Goal: Transaction & Acquisition: Purchase product/service

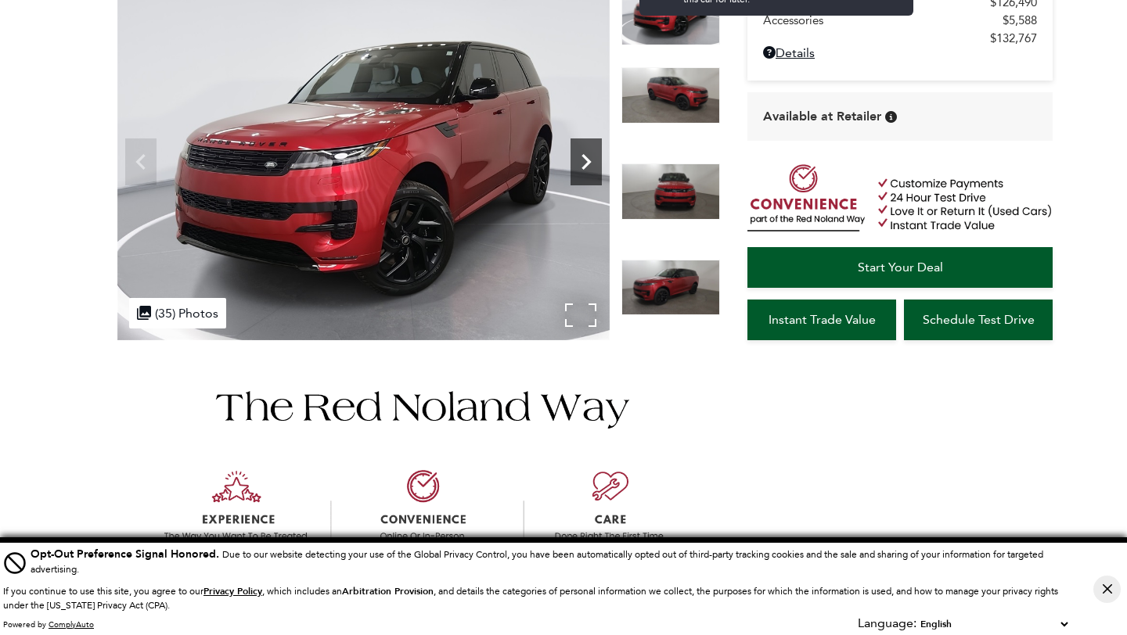
click at [590, 173] on icon "Next" at bounding box center [585, 161] width 31 height 31
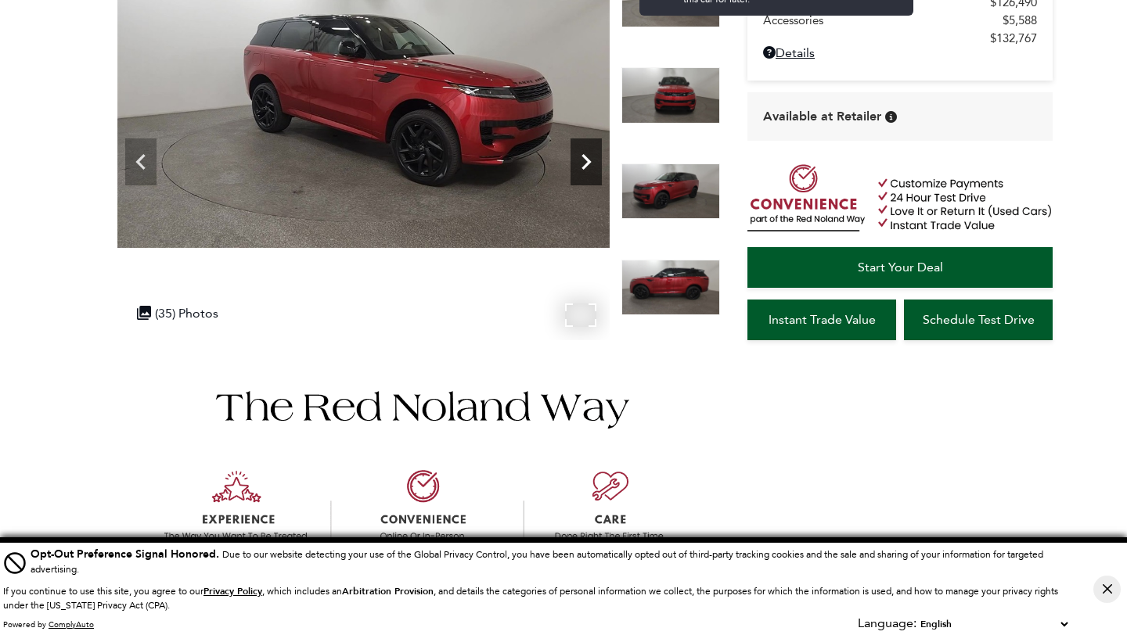
click at [590, 173] on icon "Next" at bounding box center [585, 161] width 31 height 31
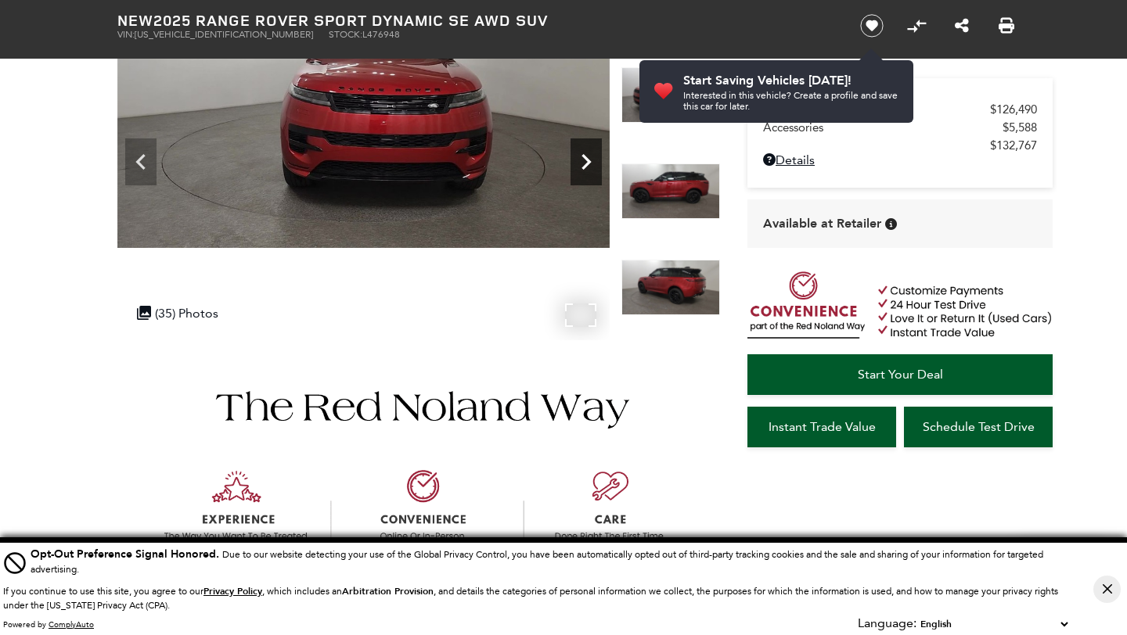
scroll to position [70, 0]
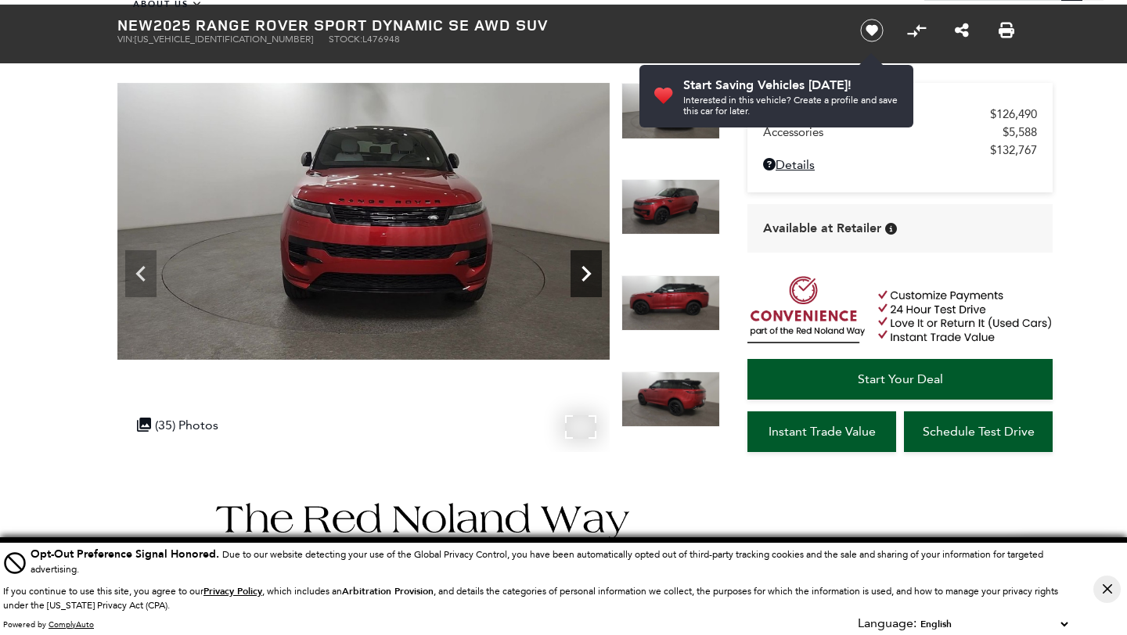
click at [591, 271] on icon "Next" at bounding box center [585, 273] width 31 height 31
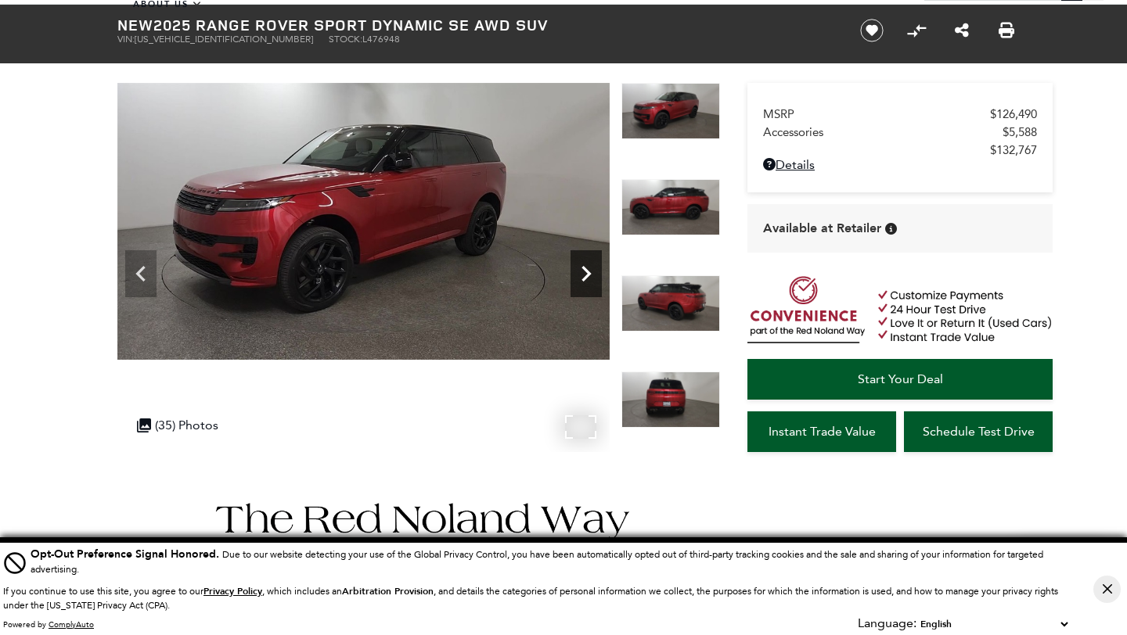
click at [580, 266] on icon "Next" at bounding box center [585, 273] width 31 height 31
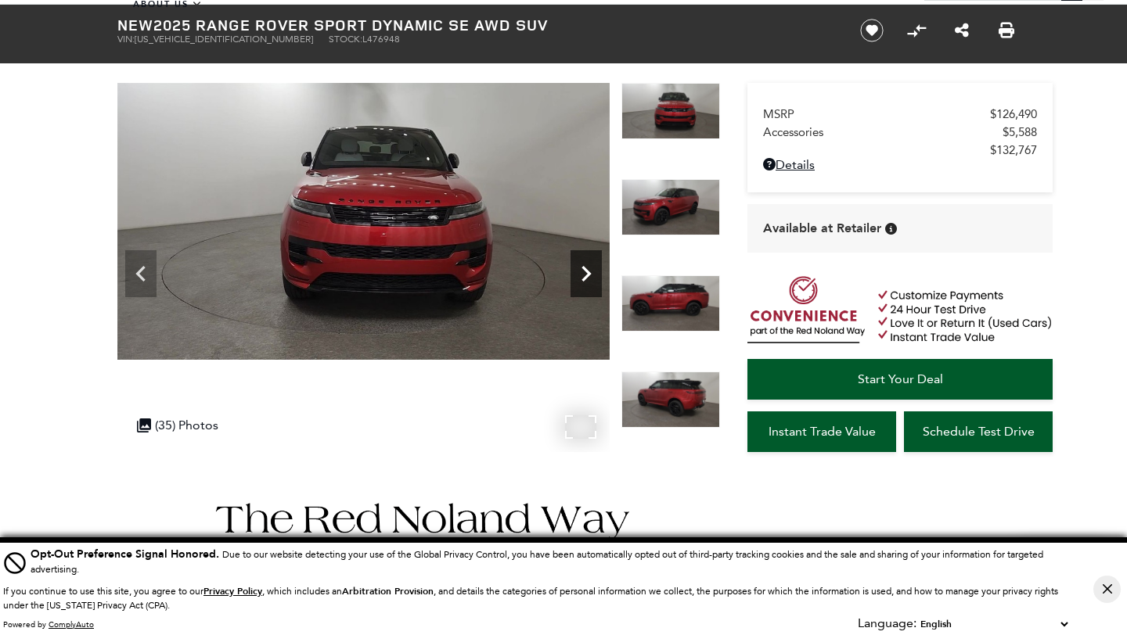
click at [580, 266] on icon "Next" at bounding box center [585, 273] width 31 height 31
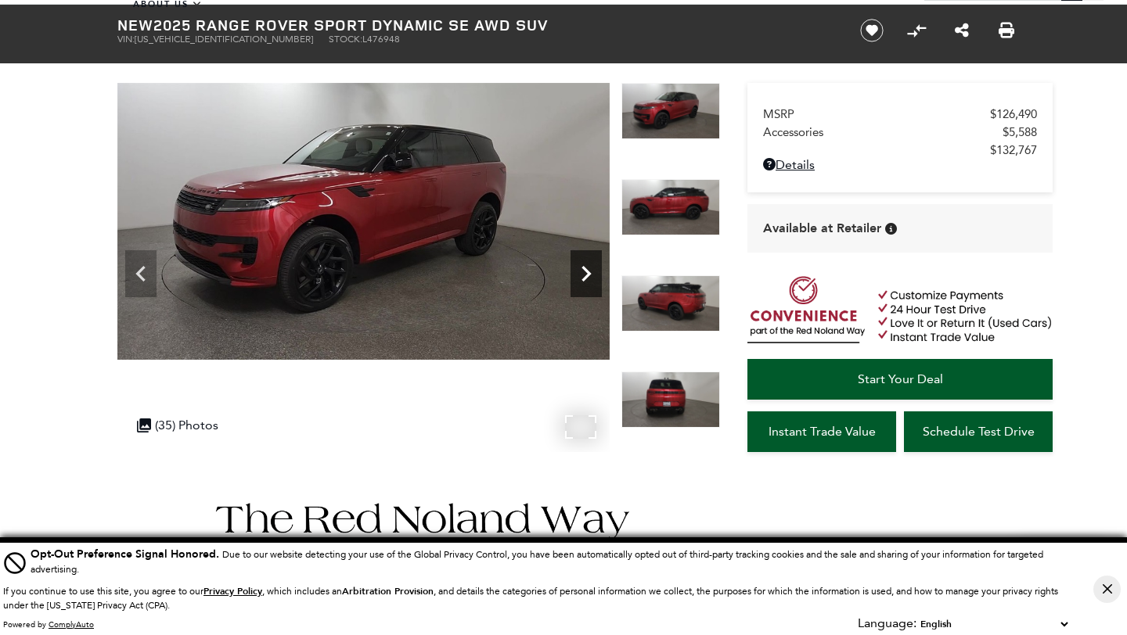
click at [580, 266] on icon "Next" at bounding box center [585, 273] width 31 height 31
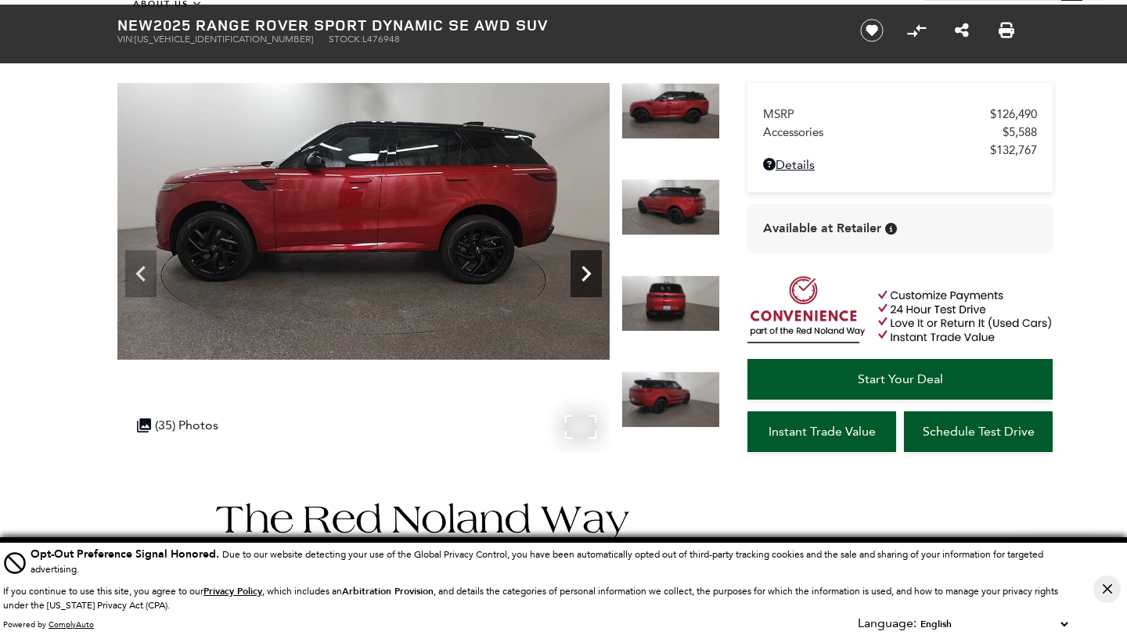
click at [580, 266] on icon "Next" at bounding box center [585, 273] width 31 height 31
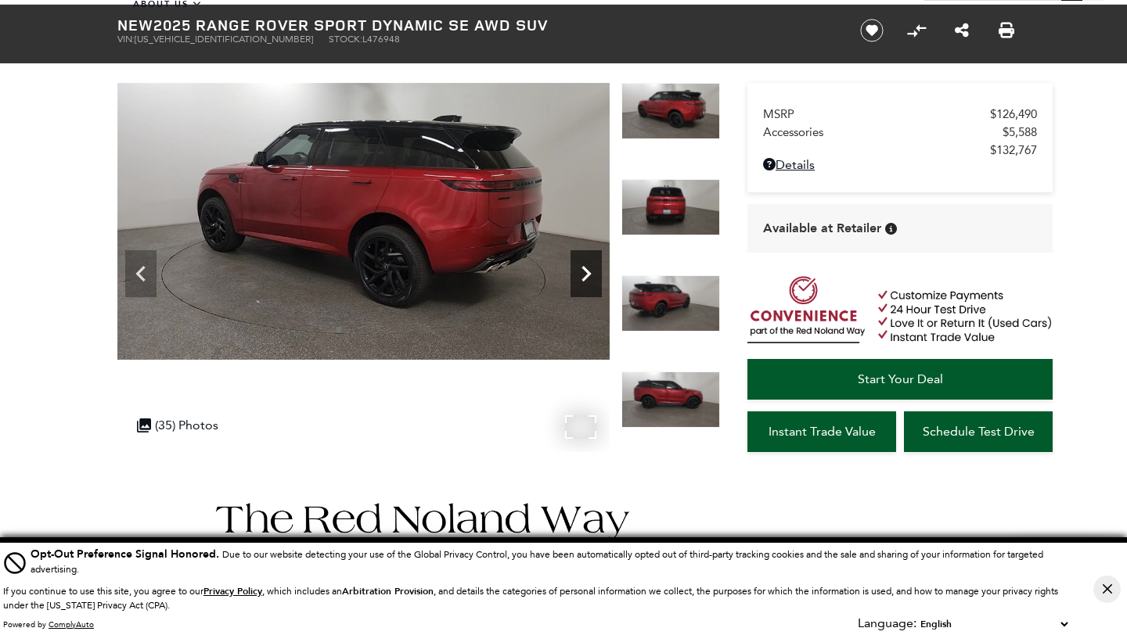
click at [581, 267] on icon "Next" at bounding box center [585, 274] width 9 height 16
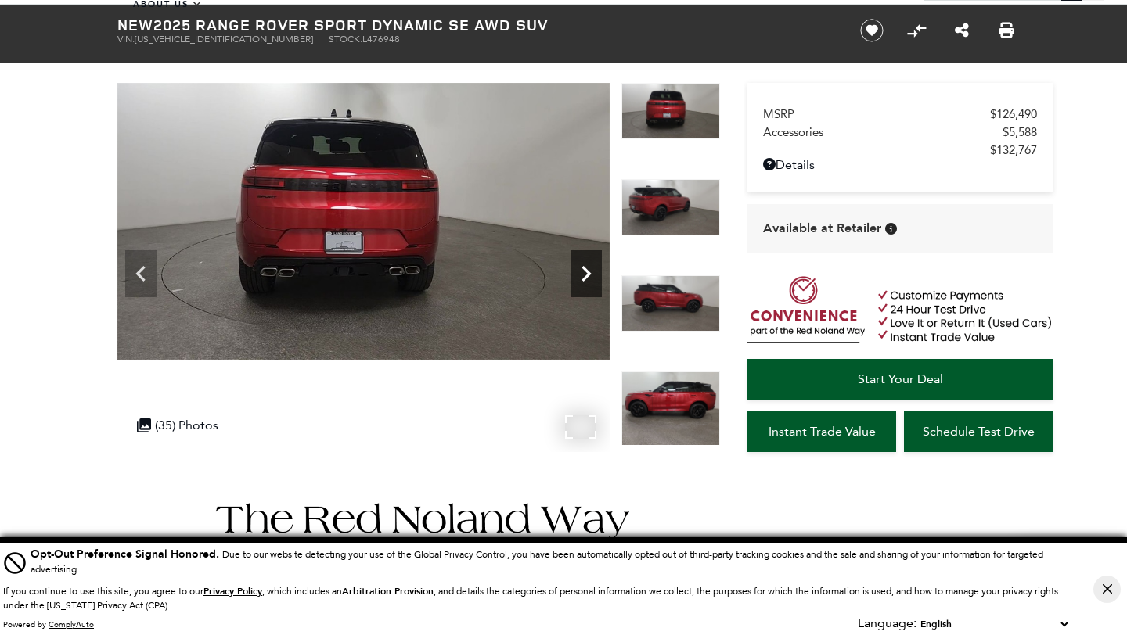
click at [581, 267] on icon "Next" at bounding box center [585, 274] width 9 height 16
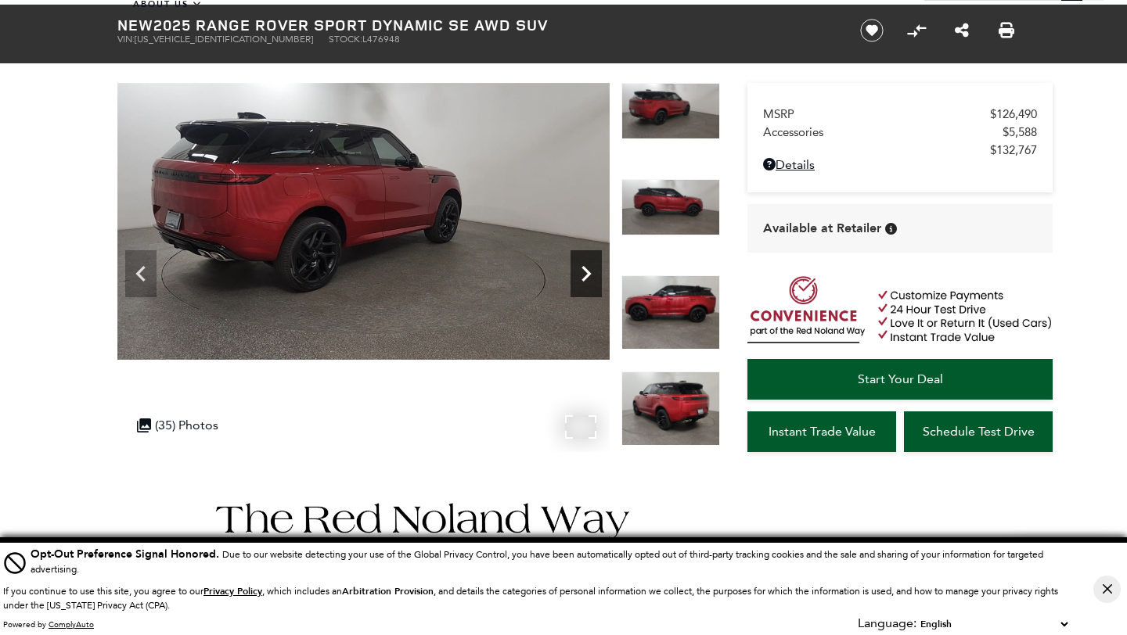
click at [581, 267] on icon "Next" at bounding box center [585, 274] width 9 height 16
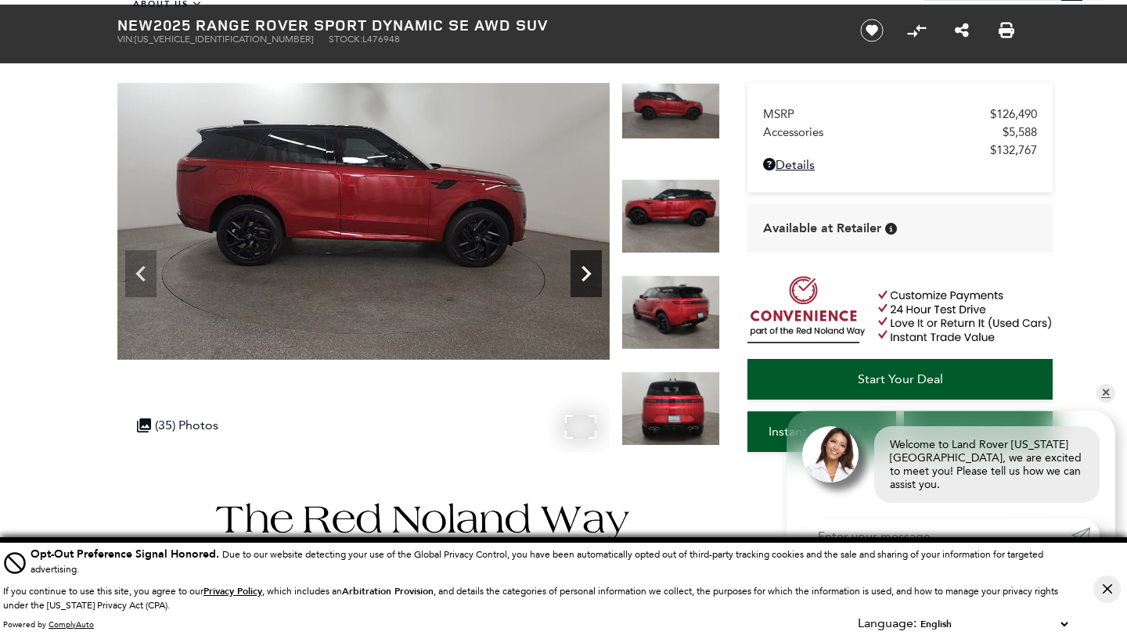
click at [581, 267] on icon "Next" at bounding box center [585, 274] width 9 height 16
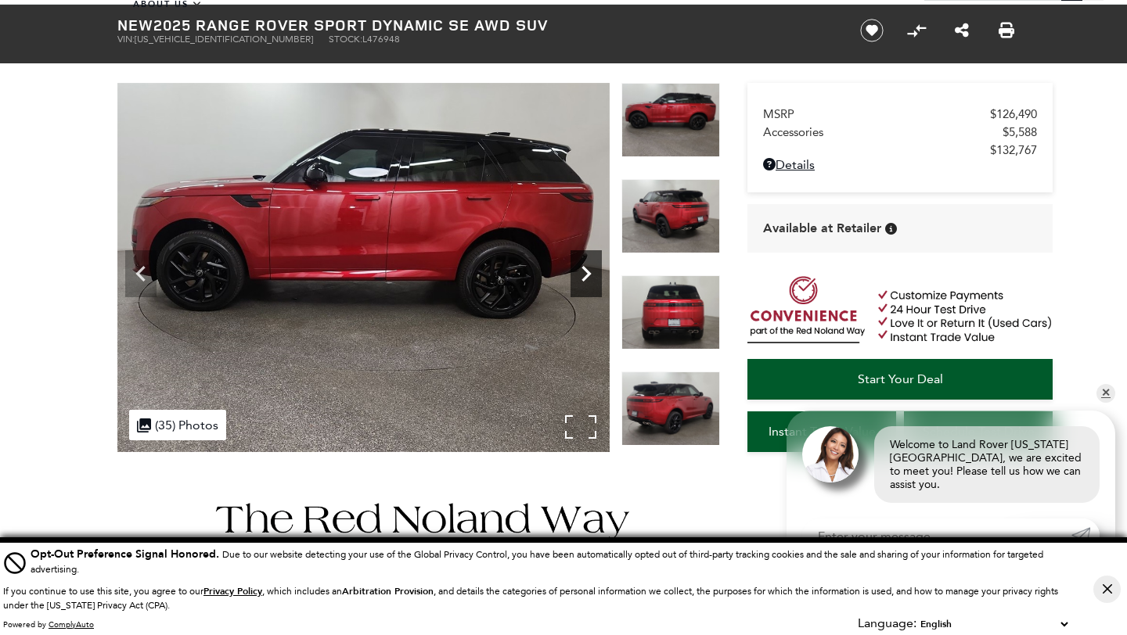
click at [581, 267] on icon "Next" at bounding box center [585, 274] width 9 height 16
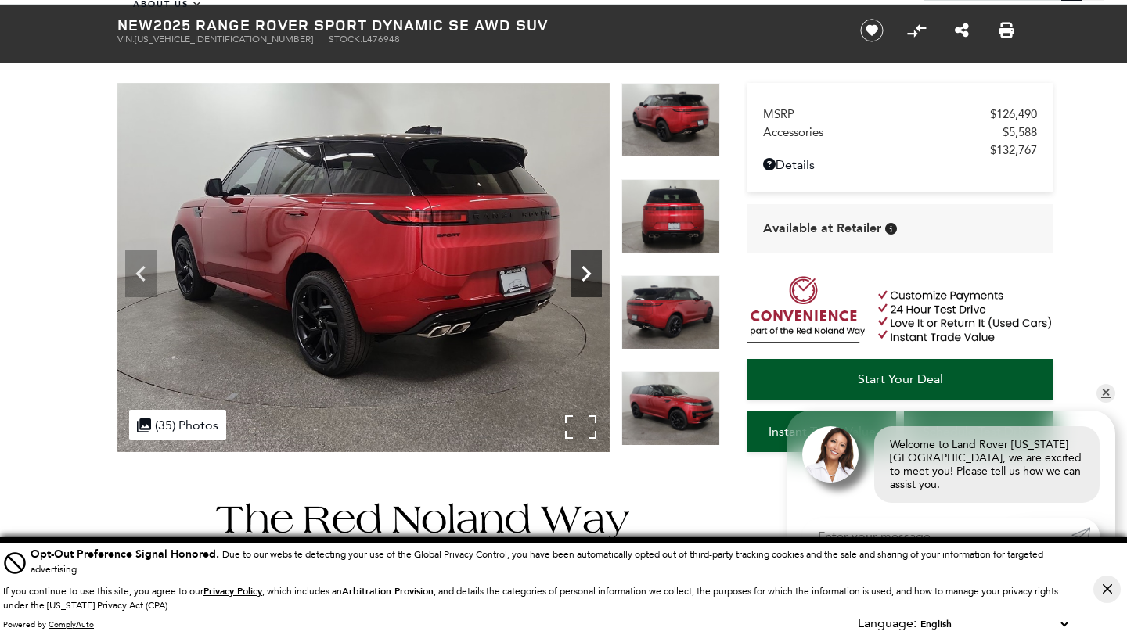
click at [581, 267] on icon "Next" at bounding box center [585, 274] width 9 height 16
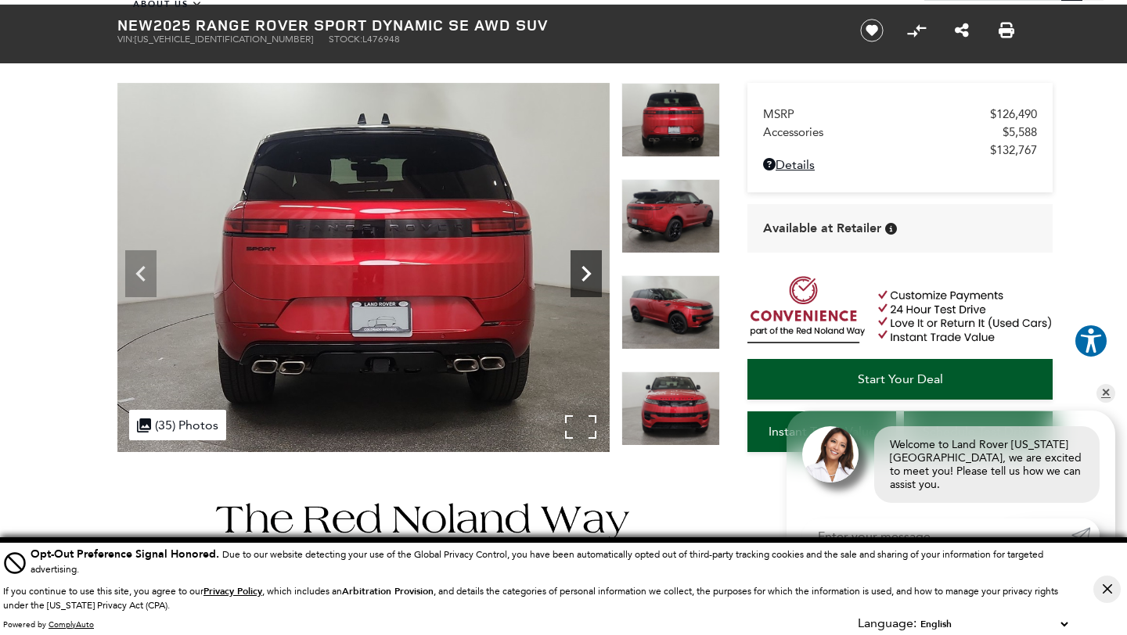
click at [581, 267] on icon "Next" at bounding box center [585, 274] width 9 height 16
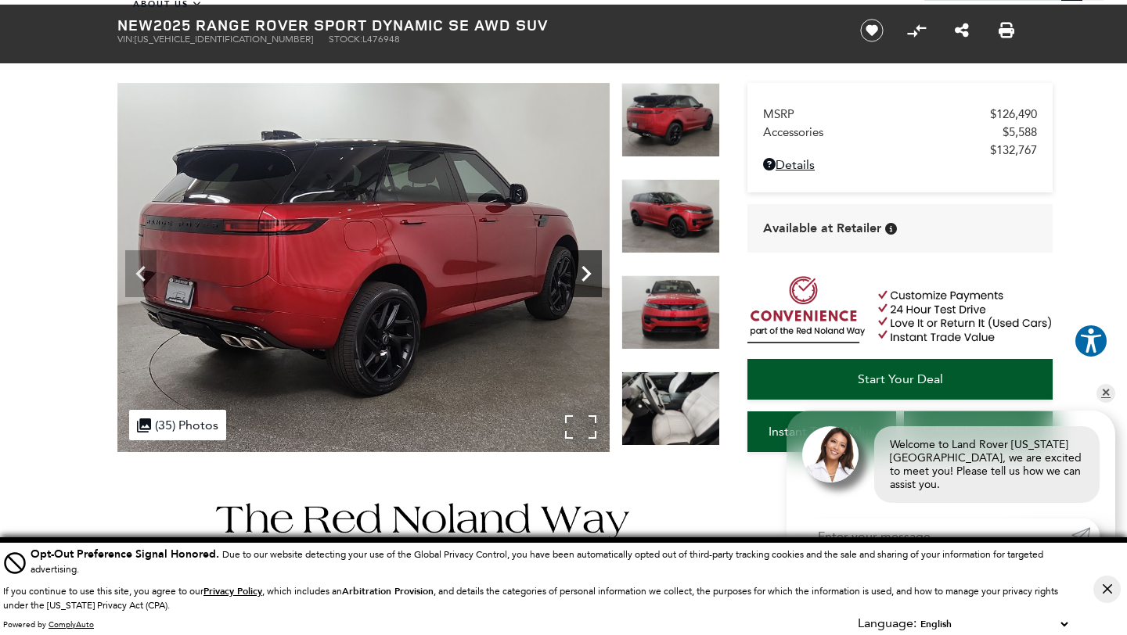
click at [581, 267] on icon "Next" at bounding box center [585, 274] width 9 height 16
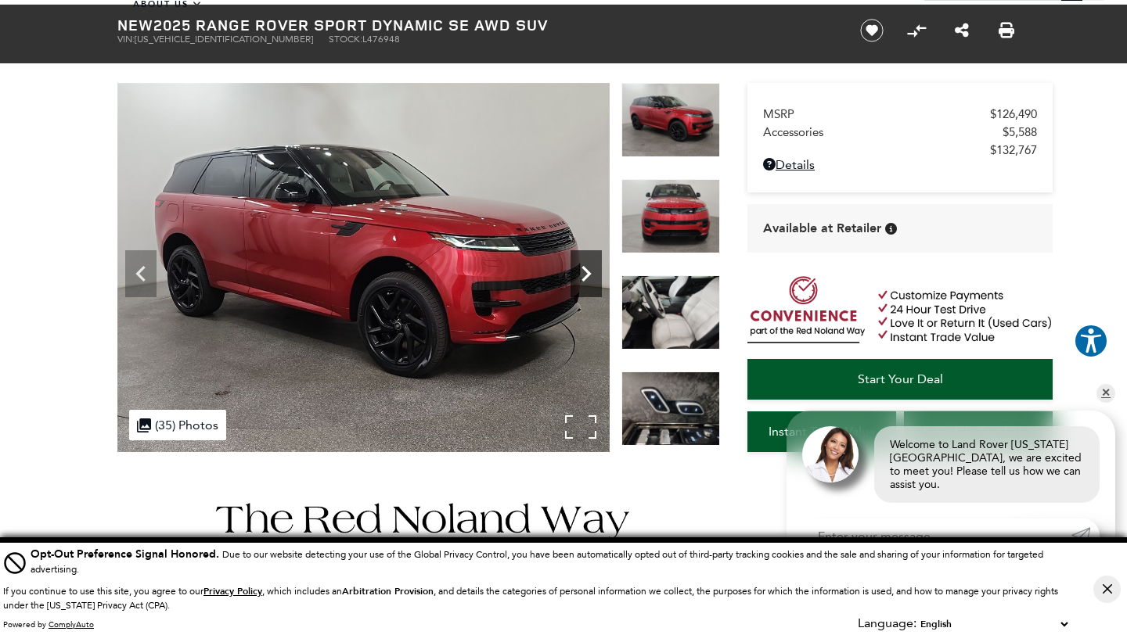
click at [581, 267] on icon "Next" at bounding box center [585, 274] width 9 height 16
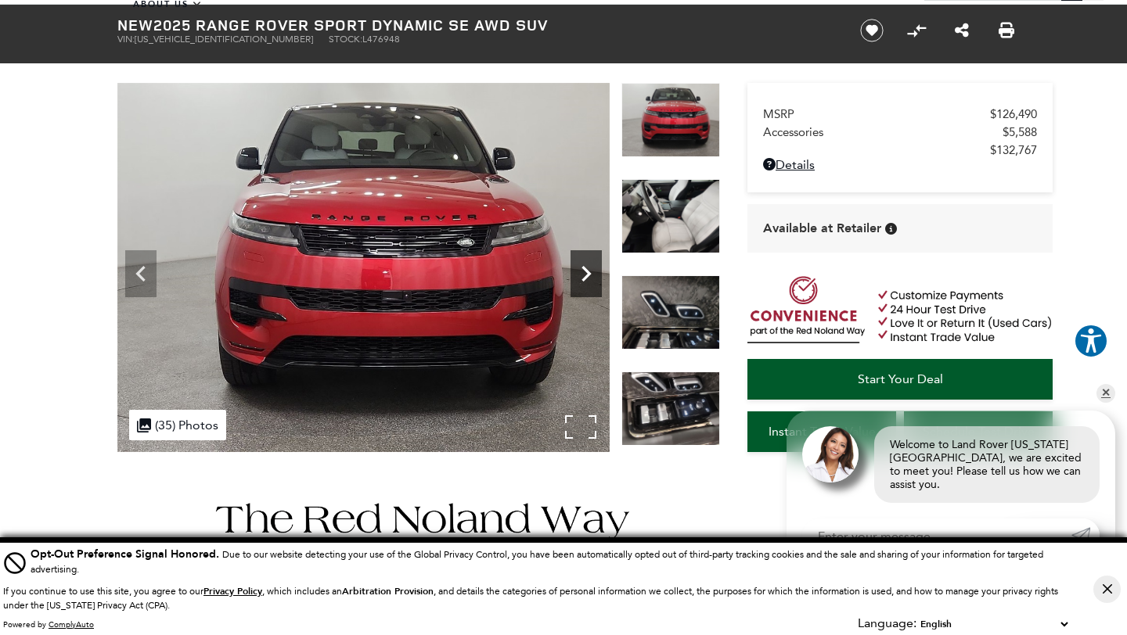
click at [581, 267] on icon "Next" at bounding box center [585, 273] width 31 height 31
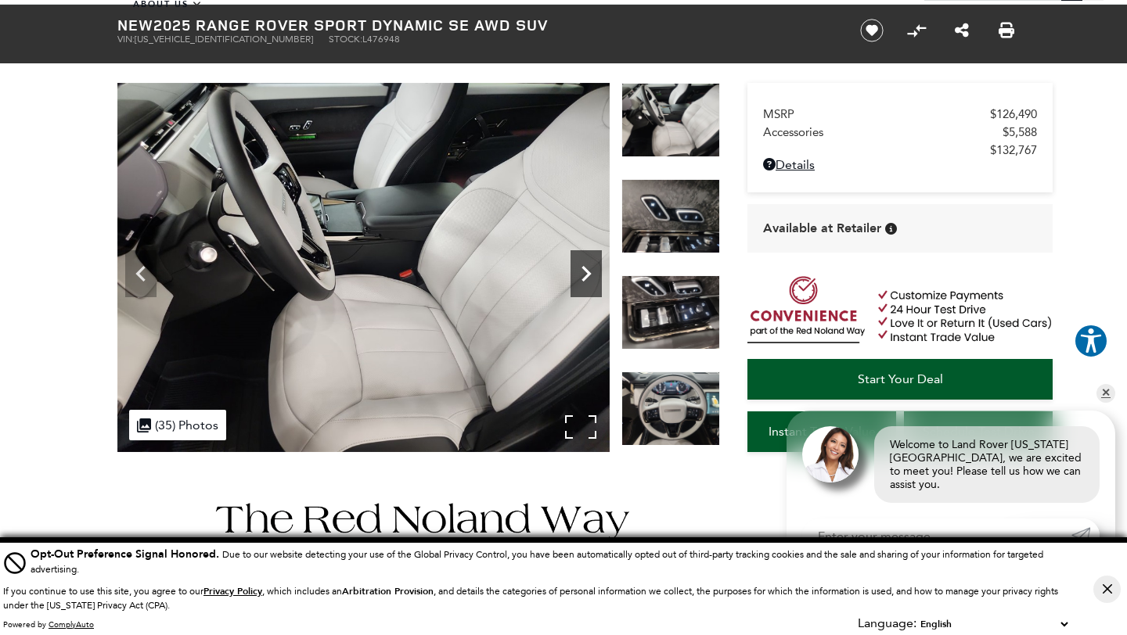
click at [581, 267] on icon "Next" at bounding box center [585, 273] width 31 height 31
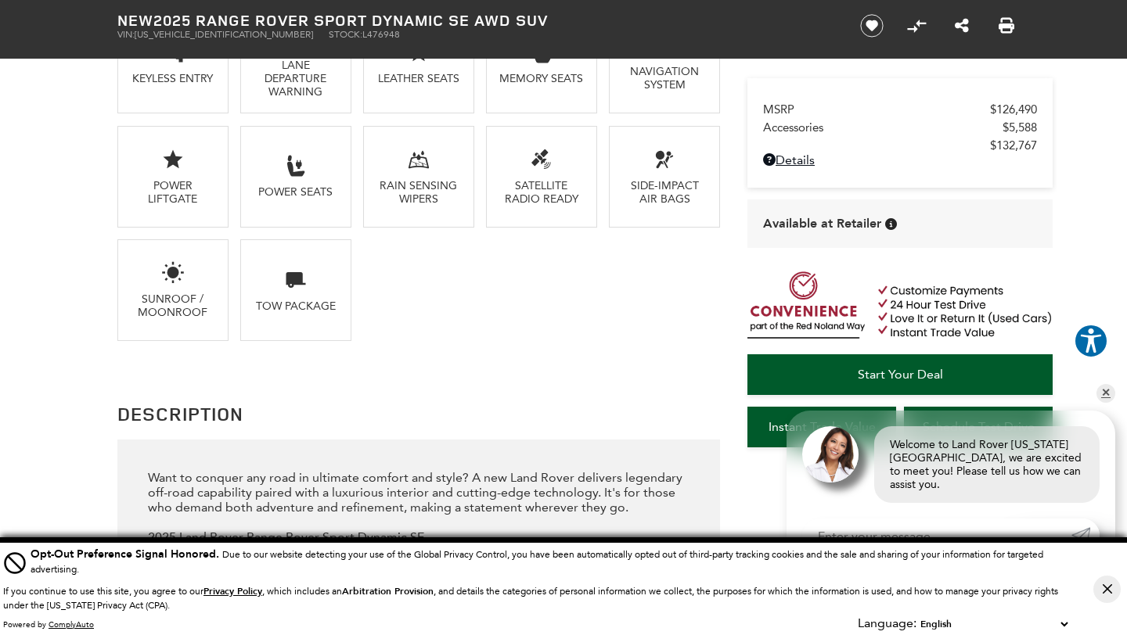
scroll to position [1408, 0]
